Goal: Find specific page/section: Find specific page/section

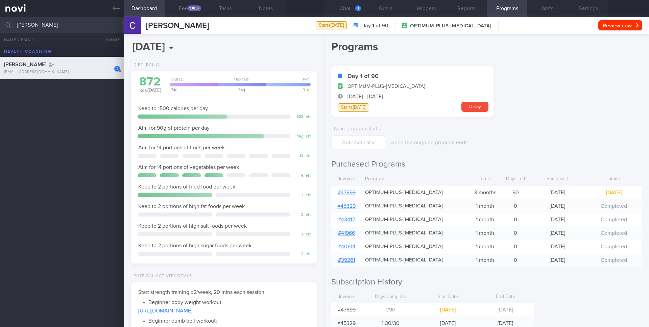
select select "8"
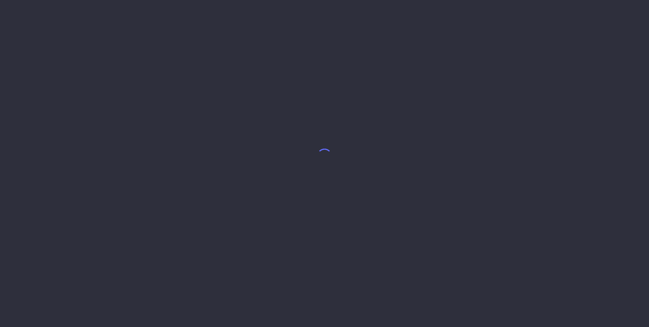
select select "8"
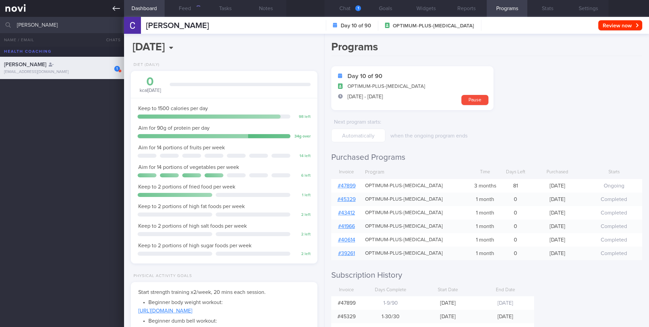
scroll to position [97, 175]
click at [66, 24] on input "[PERSON_NAME]" at bounding box center [324, 25] width 649 height 16
type input "NUR FAIZAH BINTE MHD YASSIN"
click at [68, 86] on span "[PERSON_NAME] MHD [PERSON_NAME]" at bounding box center [52, 83] width 96 height 5
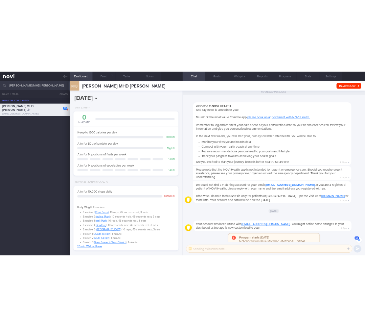
scroll to position [338142, 338099]
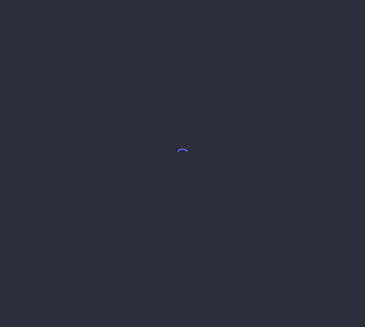
select select "8"
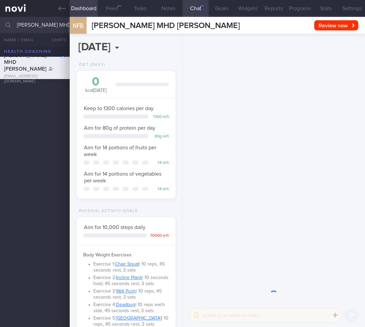
scroll to position [53, 87]
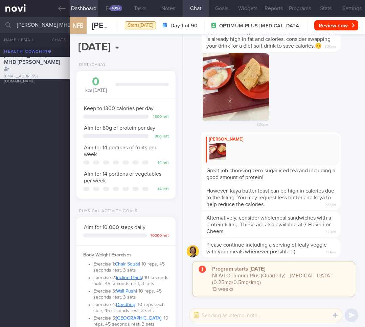
click at [350, 78] on div "3:20pm" at bounding box center [274, 92] width 174 height 79
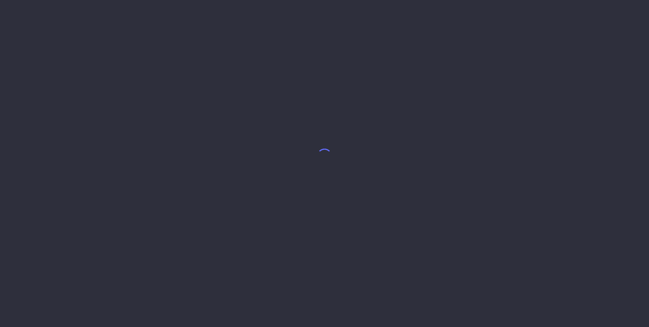
select select "8"
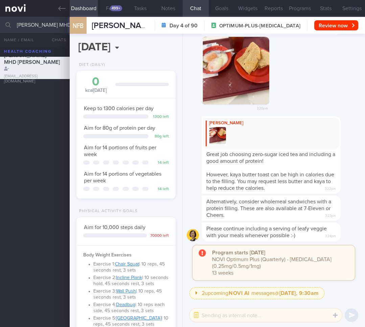
scroll to position [338142, 338099]
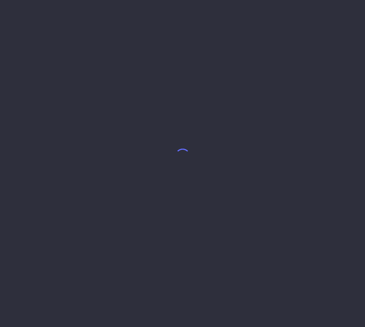
select select "8"
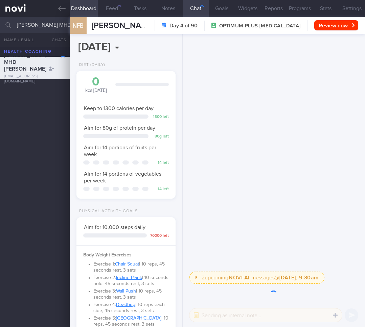
scroll to position [53, 87]
